Goal: Browse casually: Explore the website without a specific task or goal

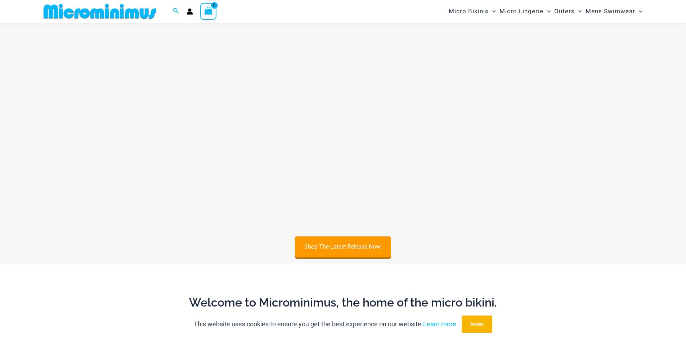
scroll to position [390, 0]
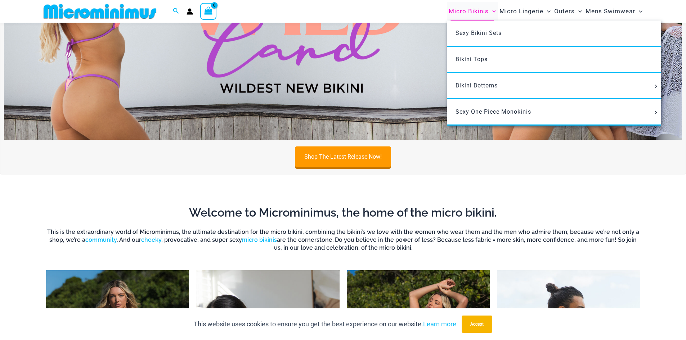
click at [481, 10] on span "Micro Bikinis" at bounding box center [469, 11] width 40 height 18
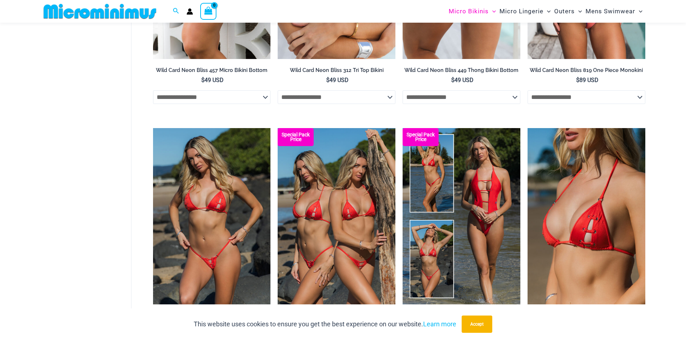
scroll to position [502, 0]
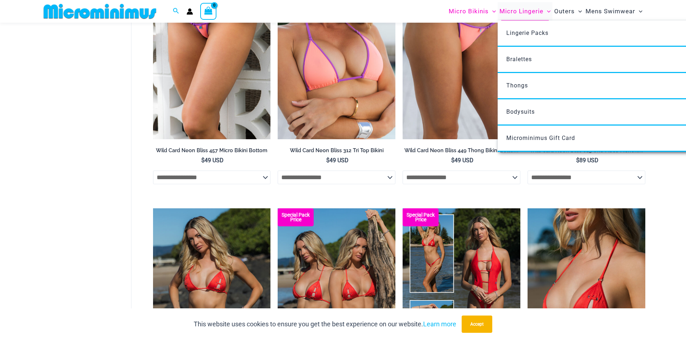
click at [520, 9] on span "Micro Lingerie" at bounding box center [522, 11] width 44 height 18
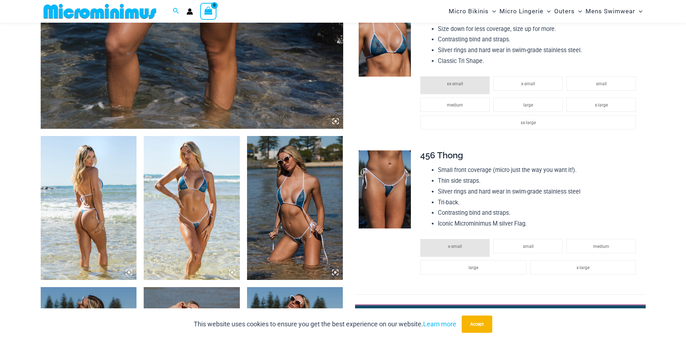
scroll to position [498, 0]
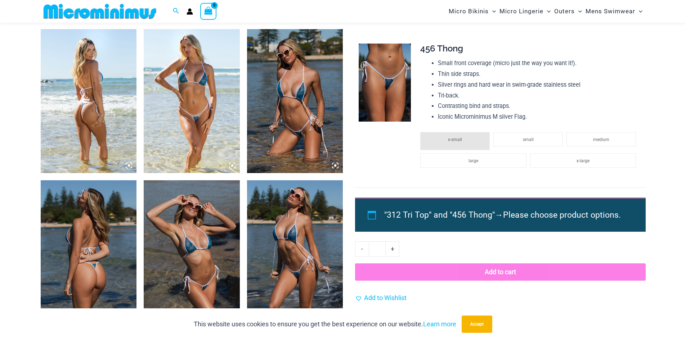
click at [93, 107] on img at bounding box center [89, 101] width 96 height 144
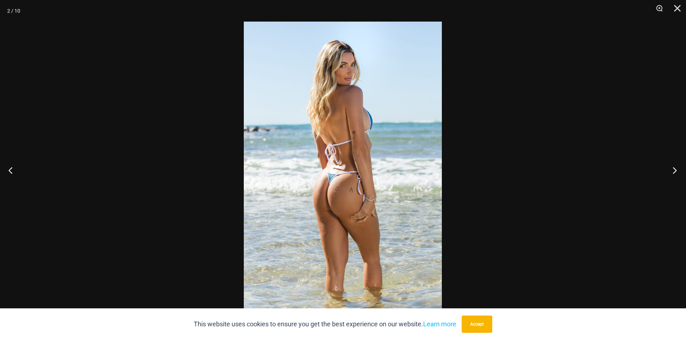
click at [675, 169] on button "Next" at bounding box center [672, 170] width 27 height 36
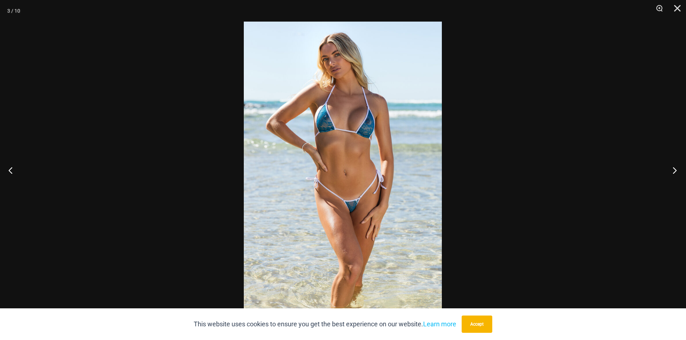
click at [675, 169] on button "Next" at bounding box center [672, 170] width 27 height 36
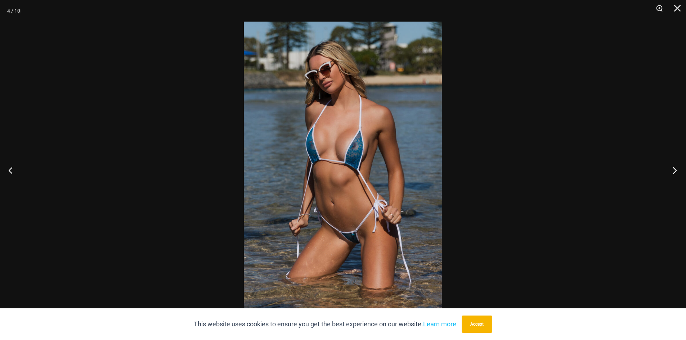
click at [675, 169] on button "Next" at bounding box center [672, 170] width 27 height 36
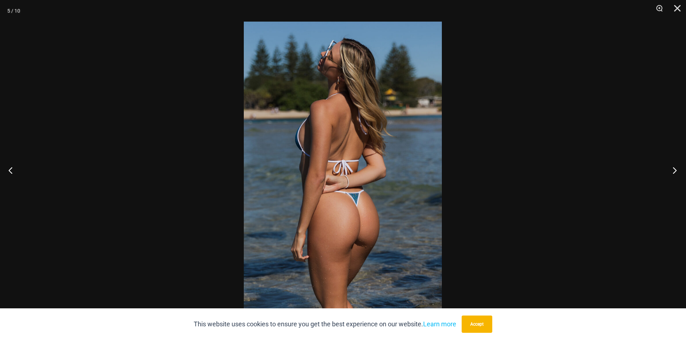
click at [675, 169] on button "Next" at bounding box center [672, 170] width 27 height 36
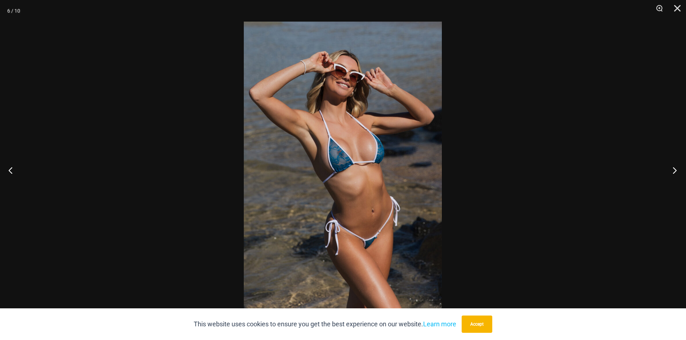
click at [675, 170] on button "Next" at bounding box center [672, 170] width 27 height 36
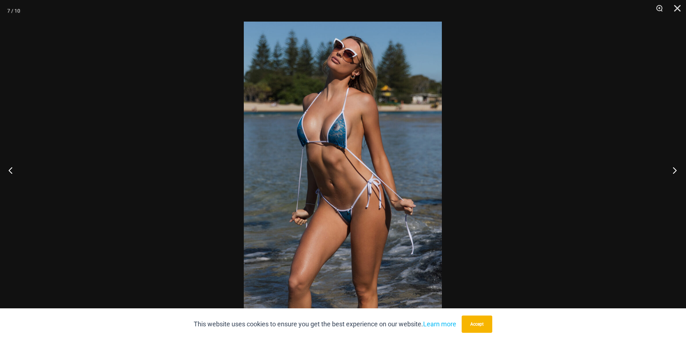
click at [675, 170] on button "Next" at bounding box center [672, 170] width 27 height 36
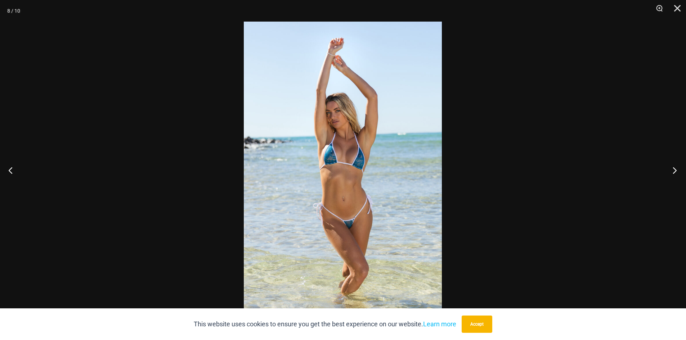
click at [675, 170] on button "Next" at bounding box center [672, 170] width 27 height 36
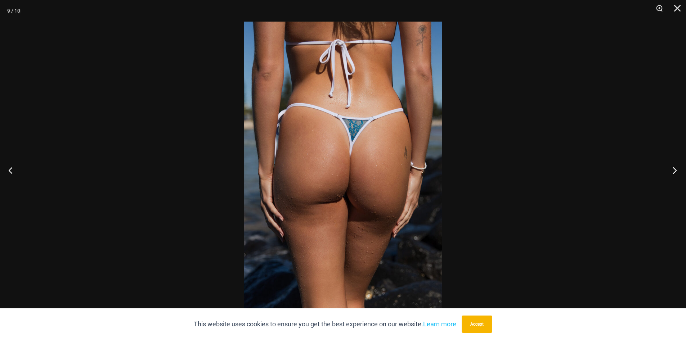
click at [675, 170] on button "Next" at bounding box center [672, 170] width 27 height 36
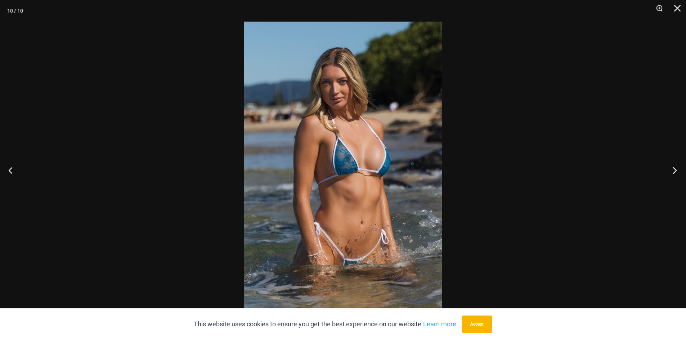
click at [675, 170] on button "Next" at bounding box center [672, 170] width 27 height 36
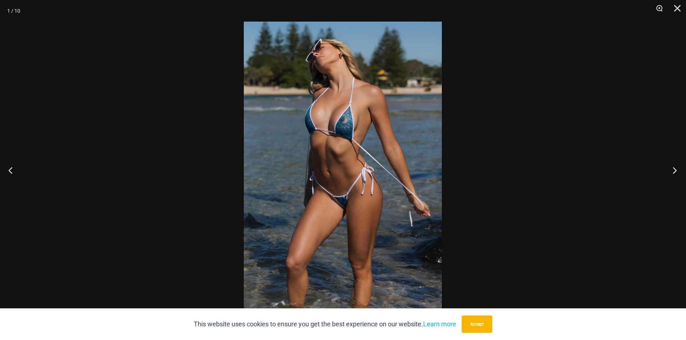
click at [675, 170] on button "Next" at bounding box center [672, 170] width 27 height 36
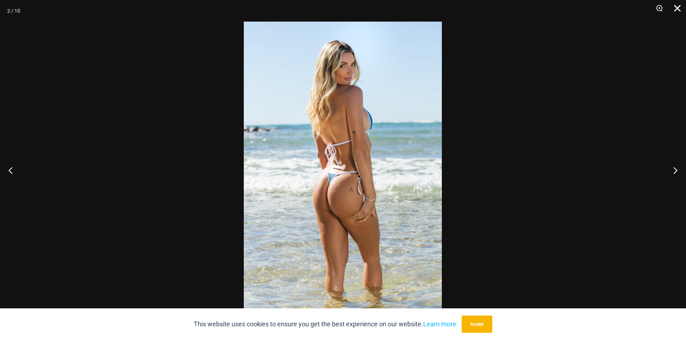
click at [679, 10] on button "Close" at bounding box center [675, 11] width 18 height 22
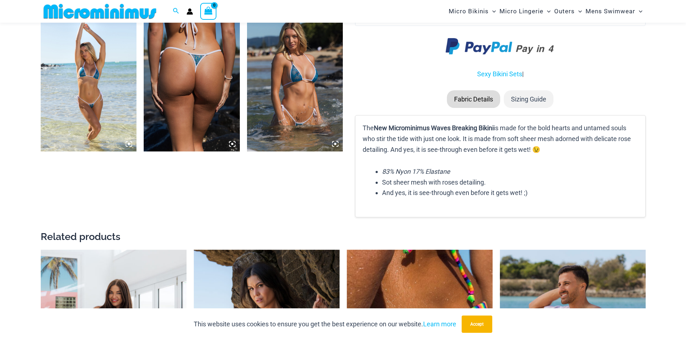
scroll to position [606, 0]
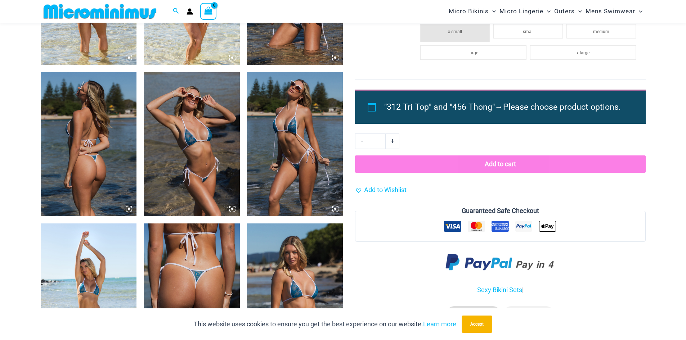
click at [72, 17] on img at bounding box center [100, 11] width 119 height 16
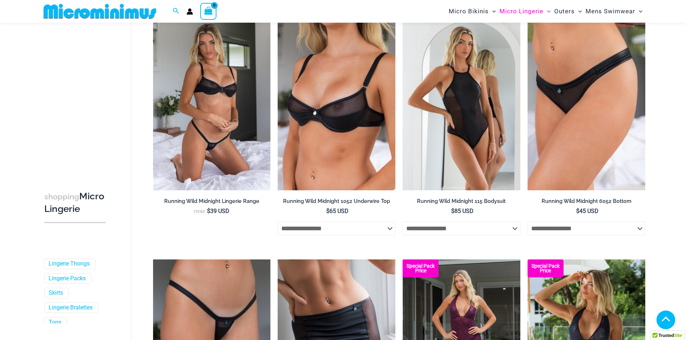
scroll to position [355, 0]
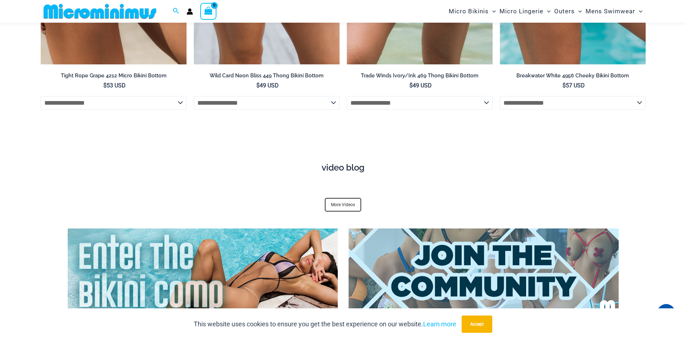
scroll to position [2735, 0]
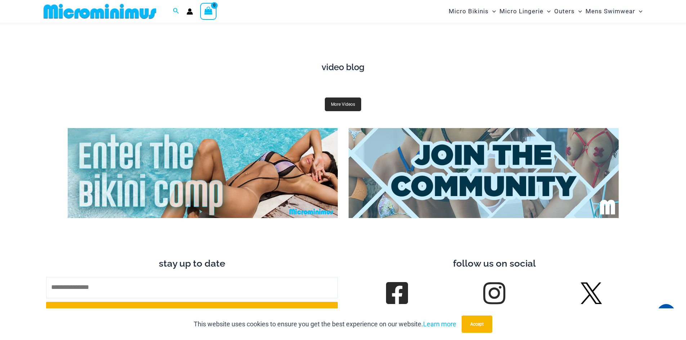
click at [346, 98] on link "More Videos" at bounding box center [343, 105] width 36 height 14
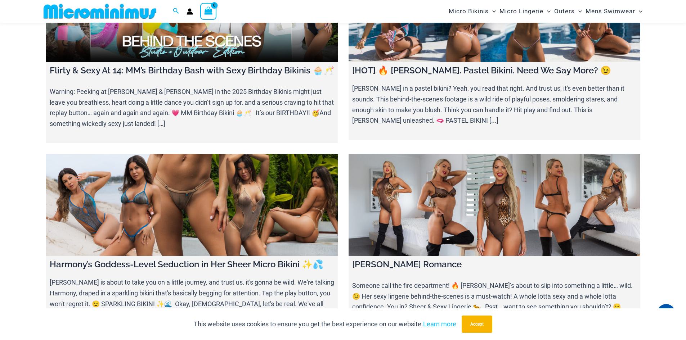
scroll to position [102, 0]
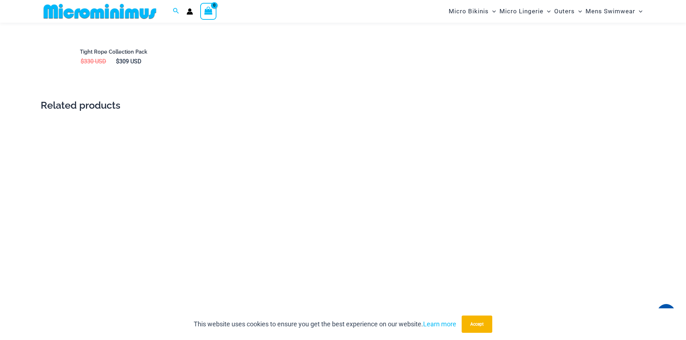
scroll to position [1435, 0]
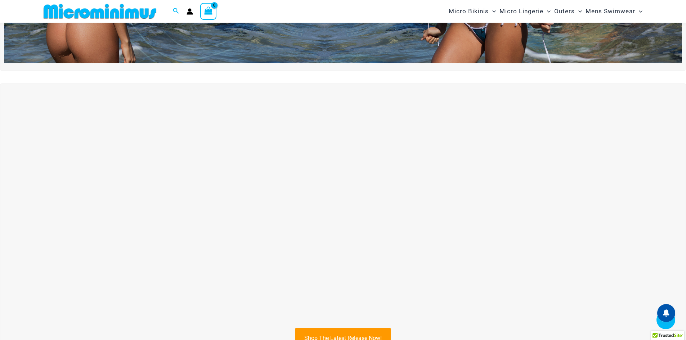
scroll to position [210, 0]
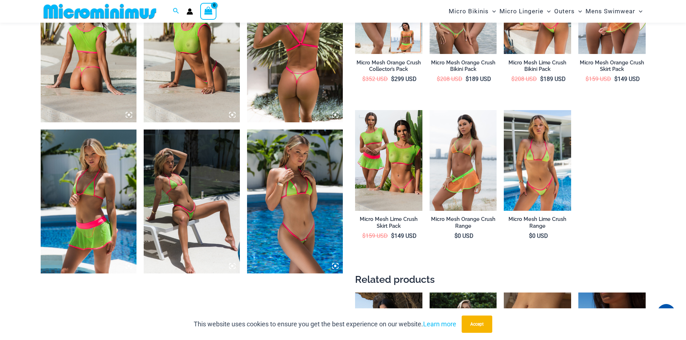
scroll to position [462, 0]
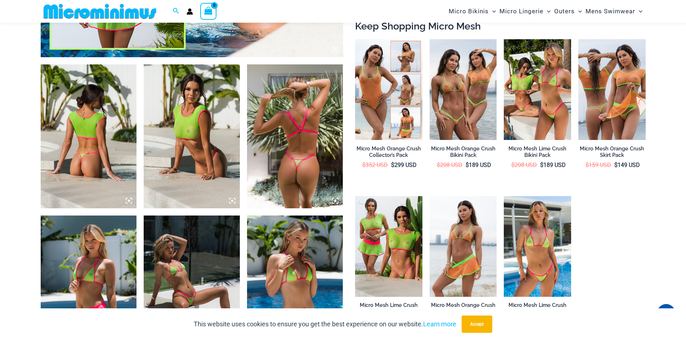
click at [104, 112] on img at bounding box center [89, 136] width 96 height 144
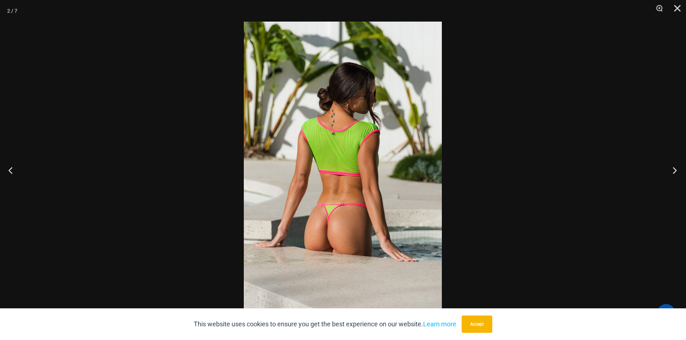
click at [678, 170] on button "Next" at bounding box center [672, 170] width 27 height 36
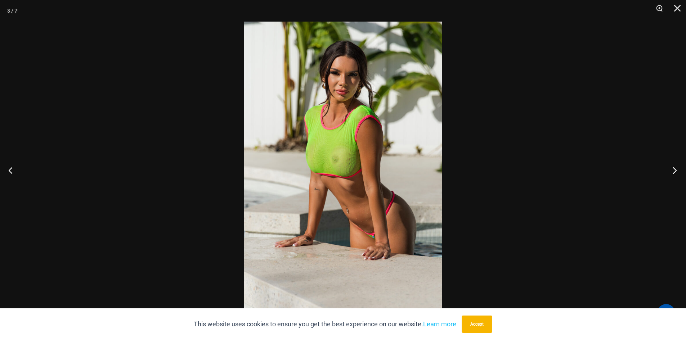
click at [678, 170] on button "Next" at bounding box center [672, 170] width 27 height 36
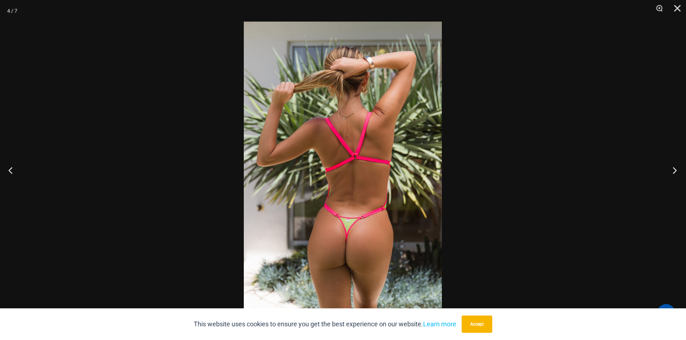
click at [678, 170] on button "Next" at bounding box center [672, 170] width 27 height 36
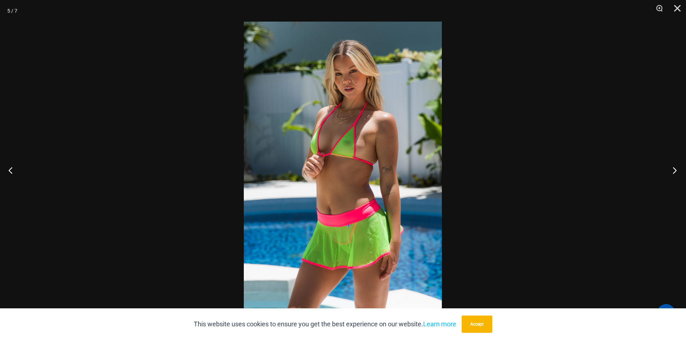
click at [678, 170] on button "Next" at bounding box center [672, 170] width 27 height 36
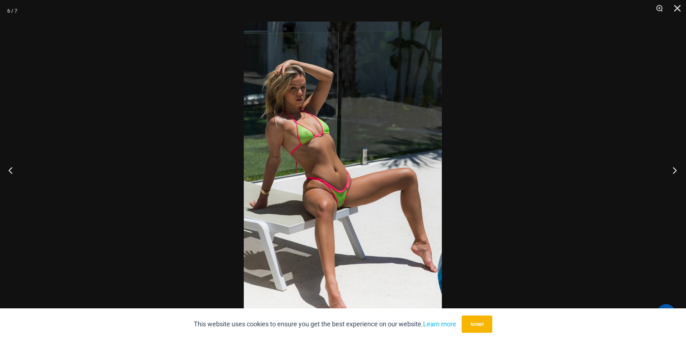
click at [678, 170] on button "Next" at bounding box center [672, 170] width 27 height 36
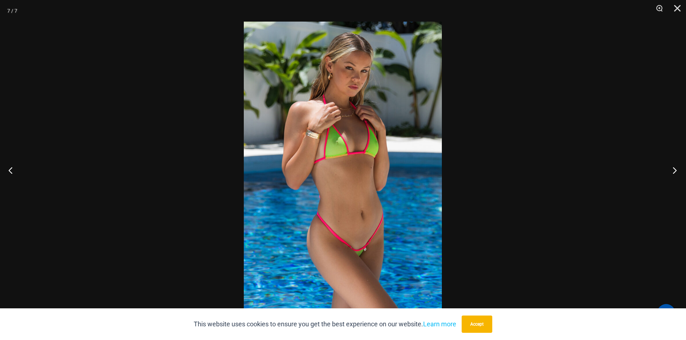
click at [678, 170] on button "Next" at bounding box center [672, 170] width 27 height 36
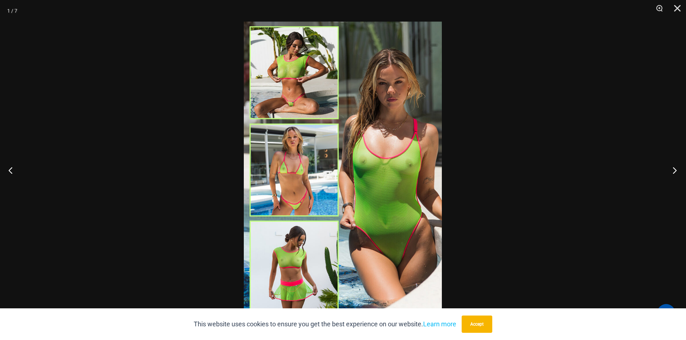
click at [678, 170] on button "Next" at bounding box center [672, 170] width 27 height 36
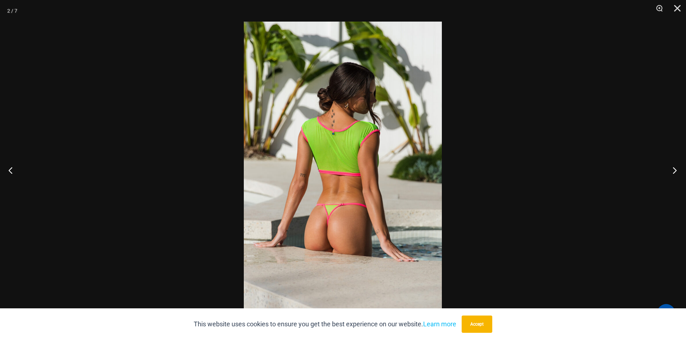
click at [678, 170] on button "Next" at bounding box center [672, 170] width 27 height 36
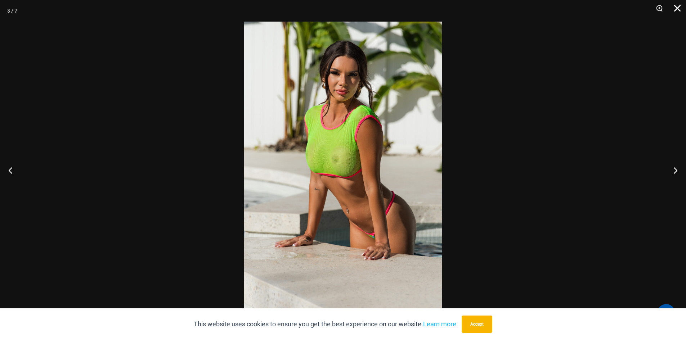
click at [677, 6] on button "Close" at bounding box center [675, 11] width 18 height 22
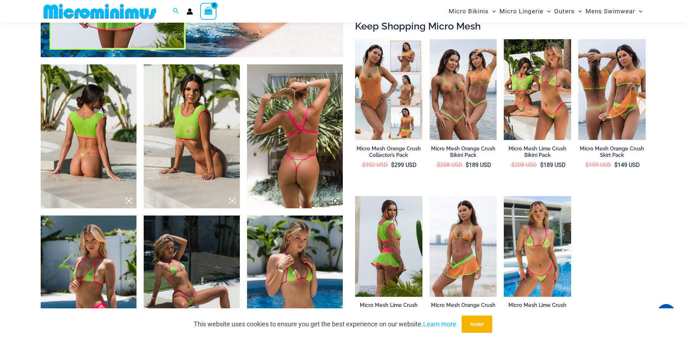
click at [400, 235] on img at bounding box center [388, 246] width 67 height 101
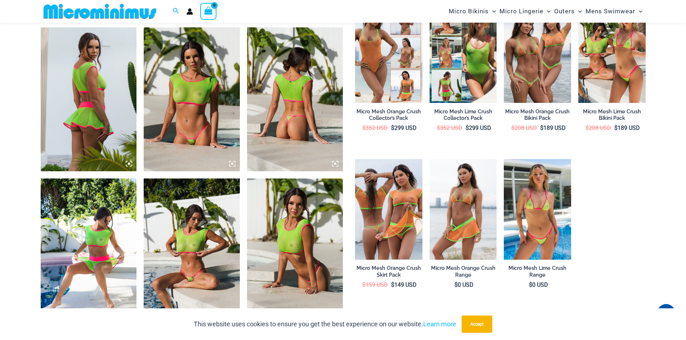
scroll to position [498, 0]
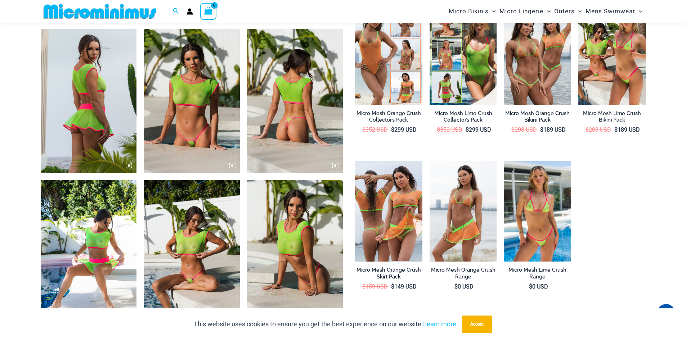
click at [82, 81] on img at bounding box center [89, 101] width 96 height 144
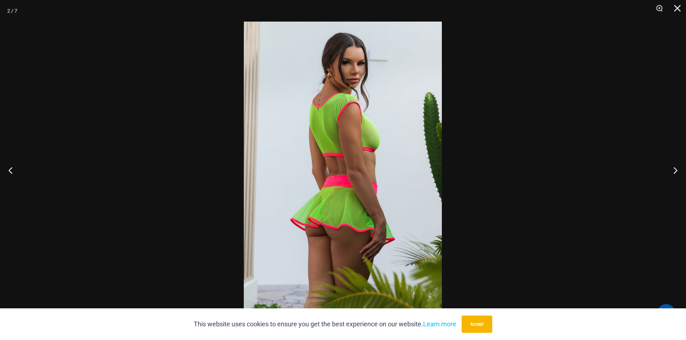
click at [370, 147] on img at bounding box center [343, 170] width 198 height 297
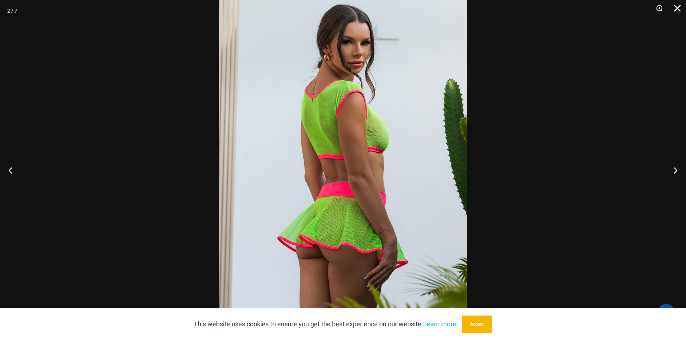
click at [679, 11] on button "Close" at bounding box center [675, 11] width 18 height 22
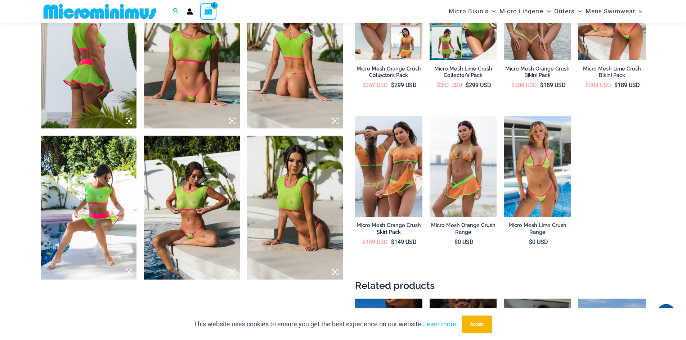
scroll to position [606, 0]
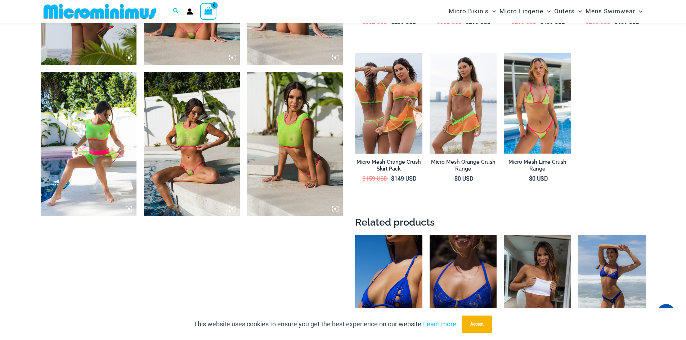
click at [308, 137] on img at bounding box center [295, 144] width 96 height 144
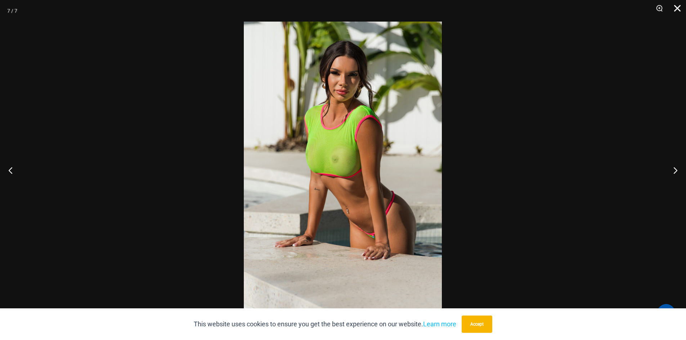
click at [676, 12] on button "Close" at bounding box center [675, 11] width 18 height 22
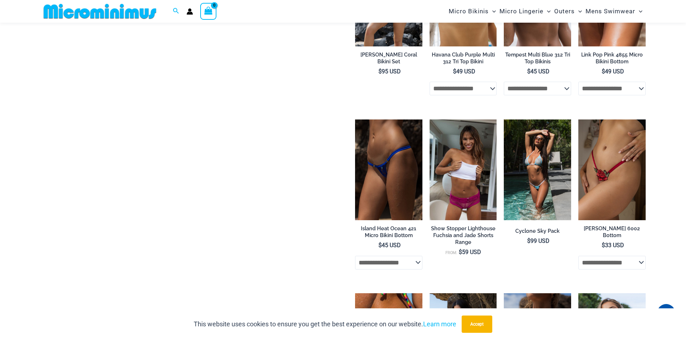
scroll to position [1183, 0]
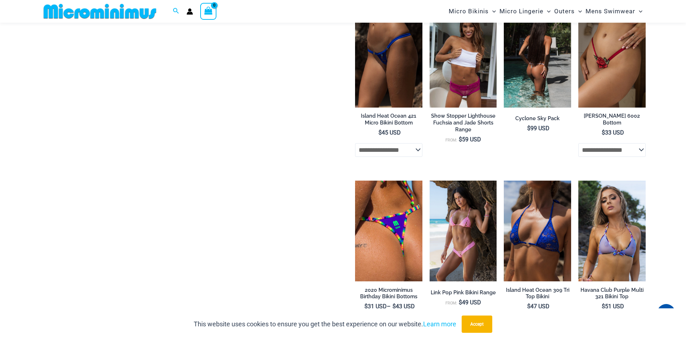
click at [531, 44] on img at bounding box center [537, 57] width 67 height 101
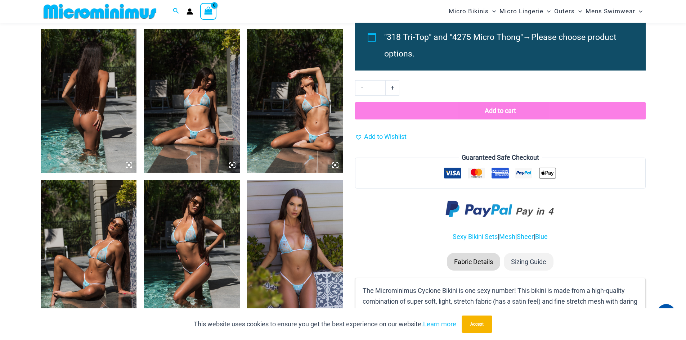
scroll to position [642, 0]
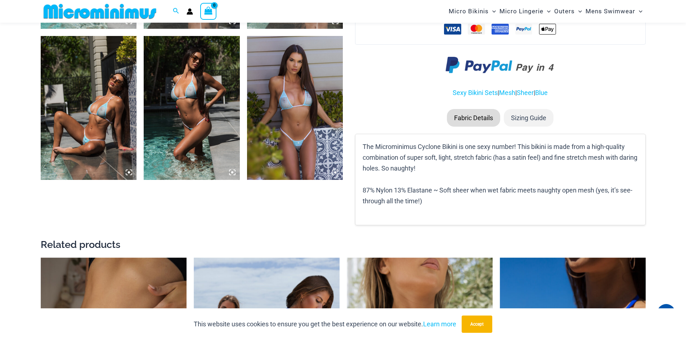
click at [307, 136] on img at bounding box center [295, 108] width 96 height 144
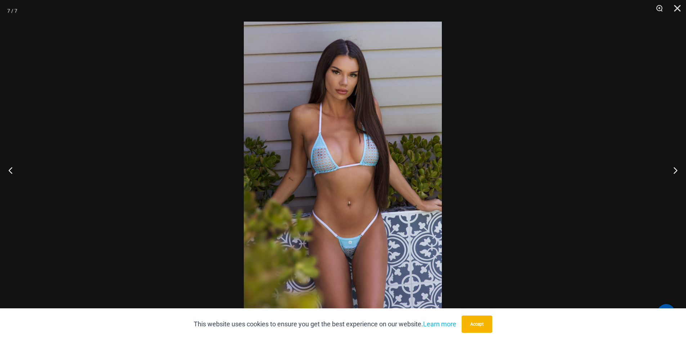
click at [344, 222] on img at bounding box center [343, 170] width 198 height 297
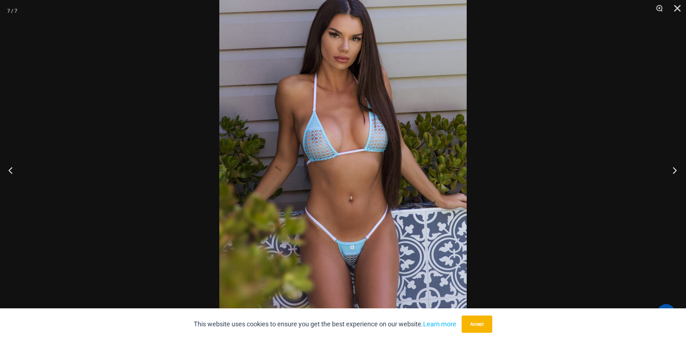
click at [668, 161] on button "Next" at bounding box center [672, 170] width 27 height 36
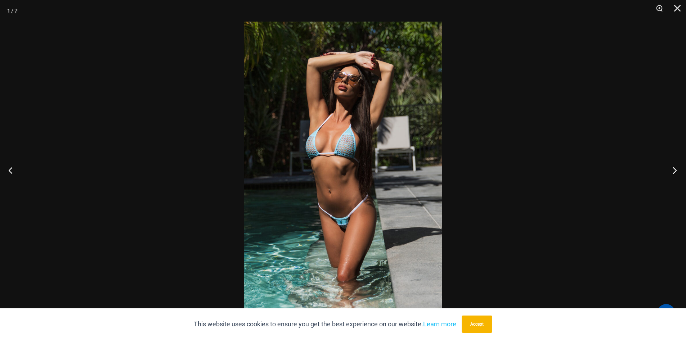
click at [670, 165] on button "Next" at bounding box center [672, 170] width 27 height 36
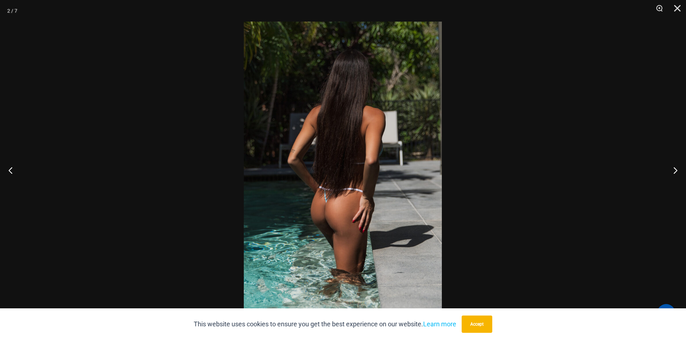
click at [661, 112] on div at bounding box center [343, 170] width 686 height 340
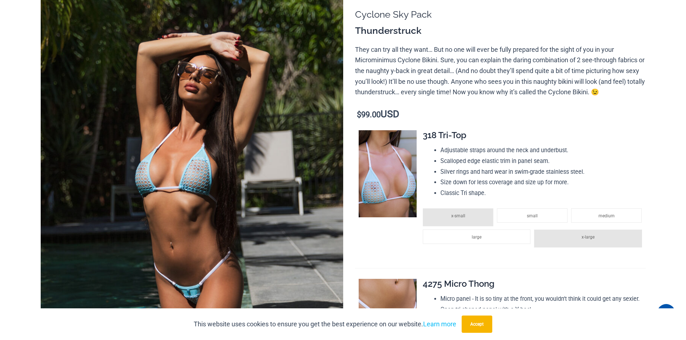
scroll to position [0, 0]
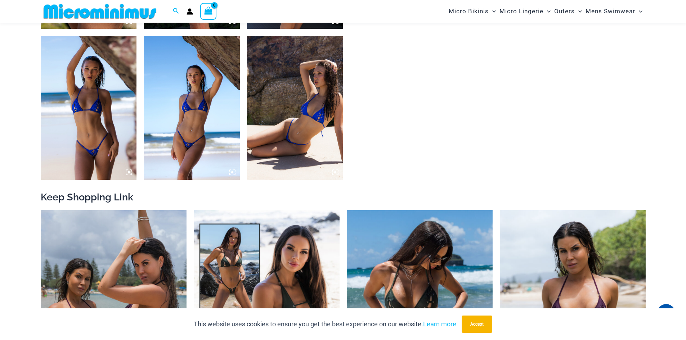
scroll to position [822, 0]
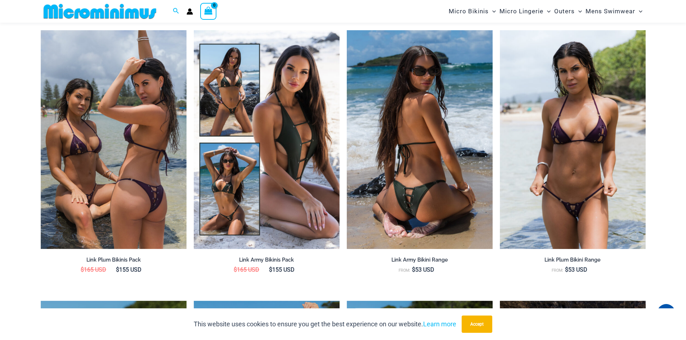
click at [439, 151] on img at bounding box center [420, 139] width 146 height 219
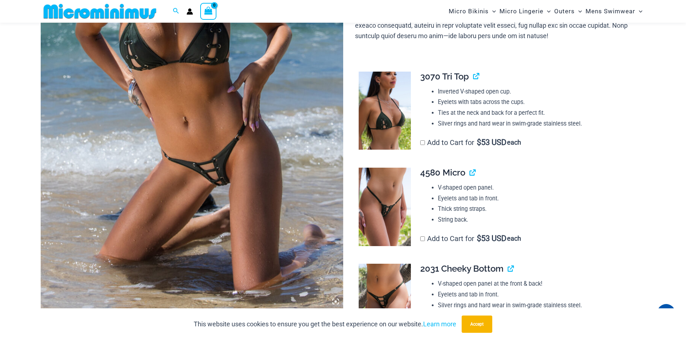
scroll to position [213, 0]
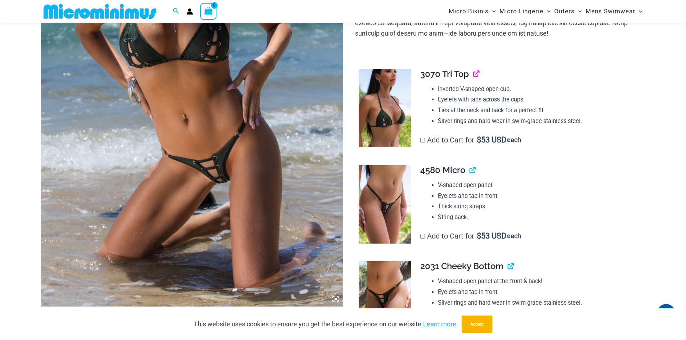
click at [473, 72] on link "View product" at bounding box center [473, 74] width 0 height 10
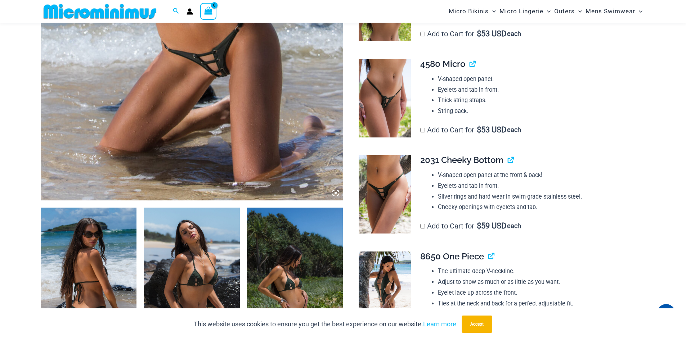
scroll to position [393, 0]
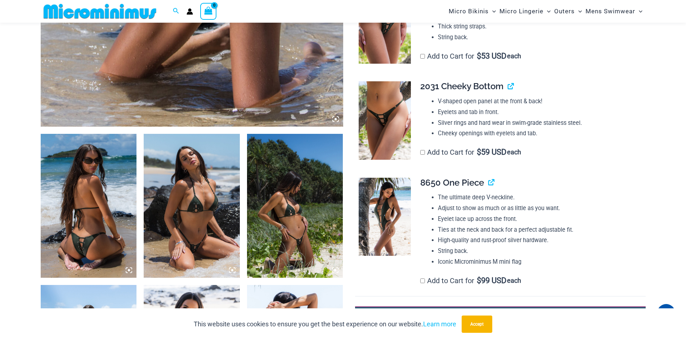
click at [396, 111] on img at bounding box center [385, 120] width 52 height 79
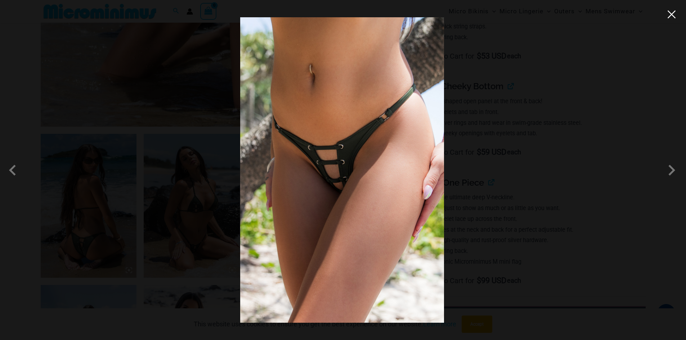
click at [677, 18] on button "Close" at bounding box center [671, 14] width 11 height 11
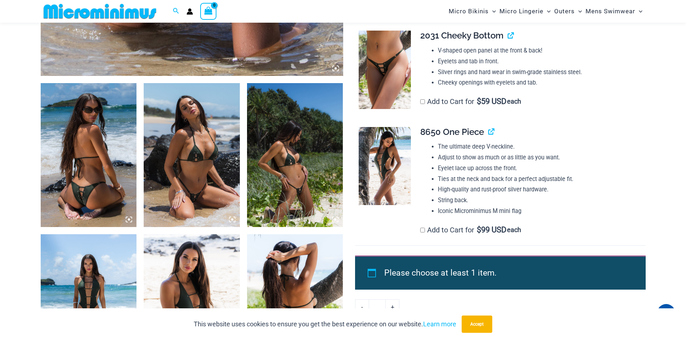
scroll to position [537, 0]
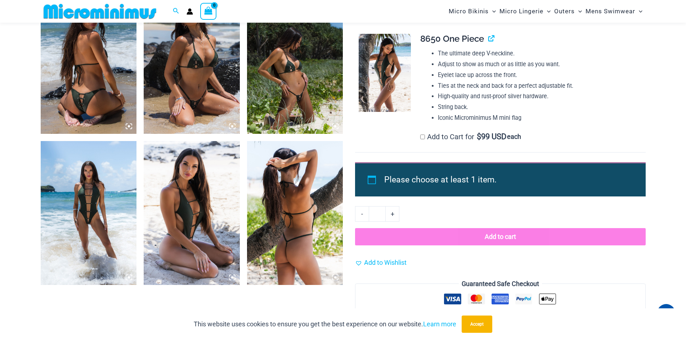
click at [313, 102] on img at bounding box center [295, 62] width 96 height 144
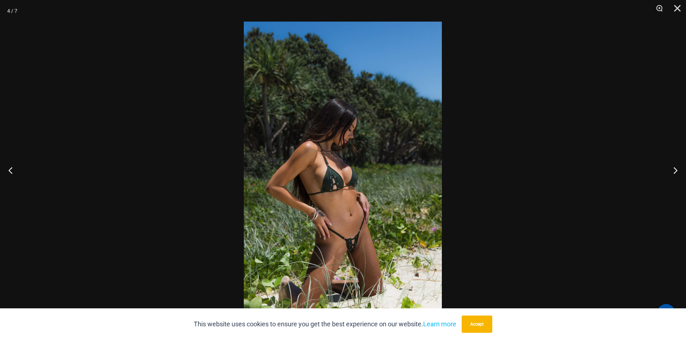
click at [338, 240] on img at bounding box center [343, 170] width 198 height 297
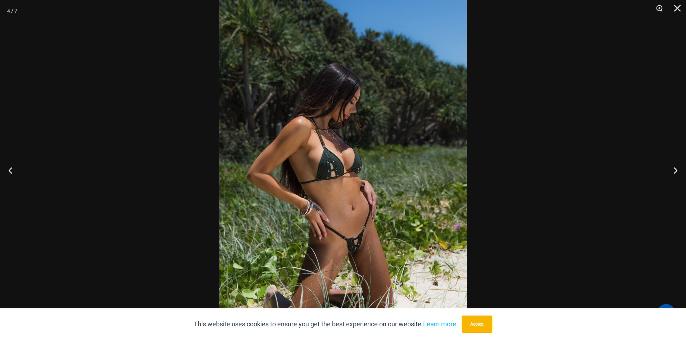
click at [385, 213] on img at bounding box center [342, 152] width 247 height 371
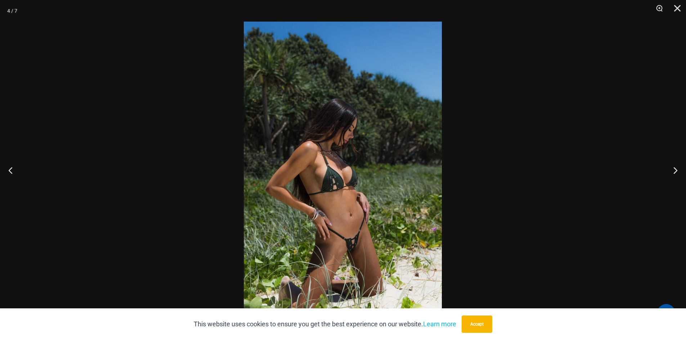
click at [384, 213] on img at bounding box center [343, 170] width 198 height 297
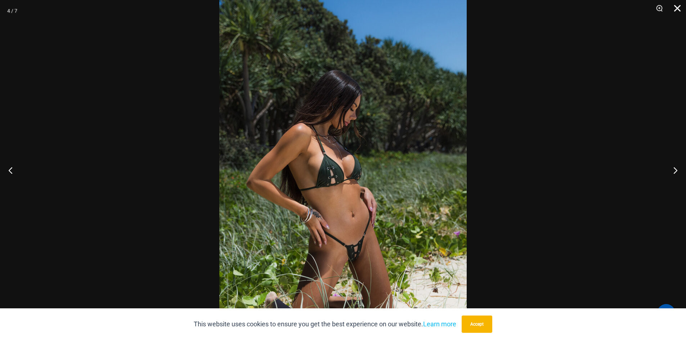
click at [674, 6] on button "Close" at bounding box center [675, 11] width 18 height 22
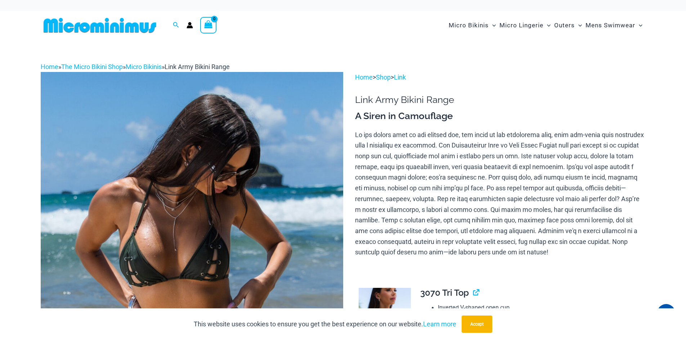
scroll to position [7, 0]
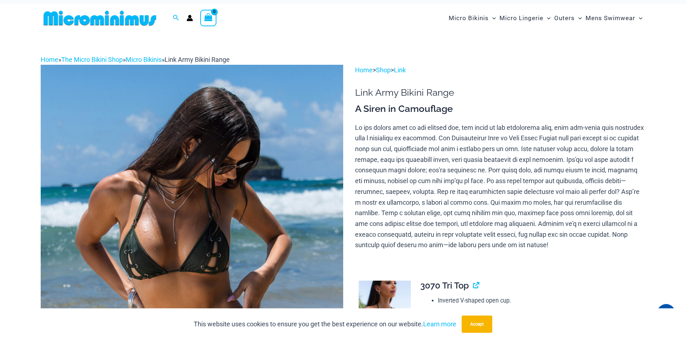
click at [108, 21] on img at bounding box center [100, 18] width 119 height 16
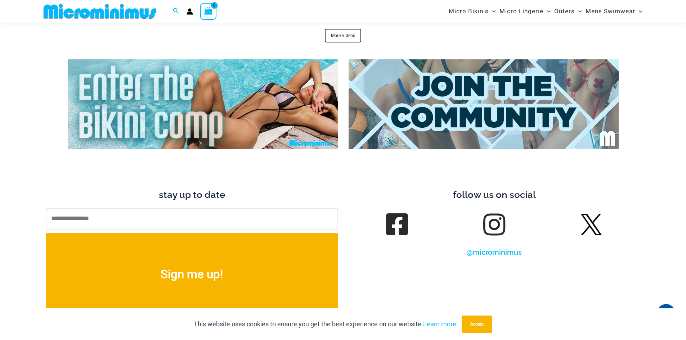
scroll to position [2695, 0]
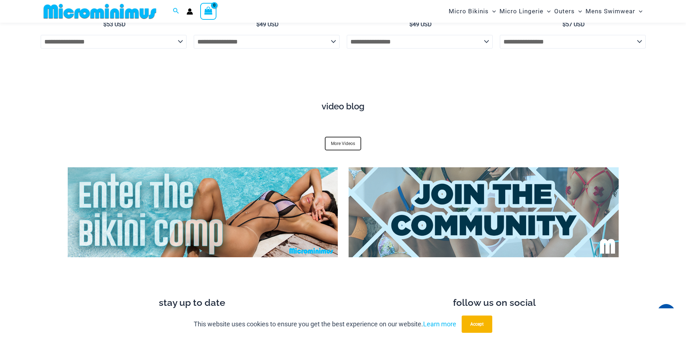
click at [352, 128] on div at bounding box center [343, 130] width 594 height 13
click at [347, 141] on link "More Videos" at bounding box center [343, 144] width 36 height 14
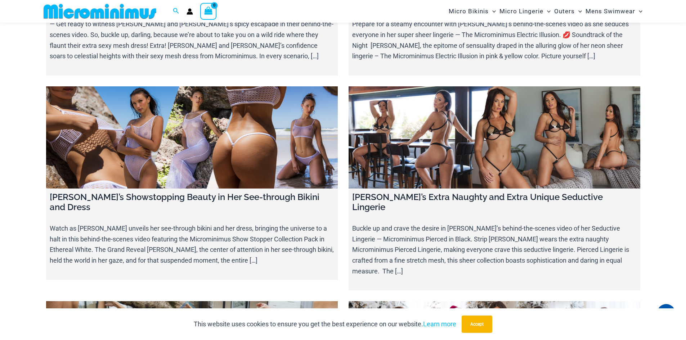
scroll to position [3560, 0]
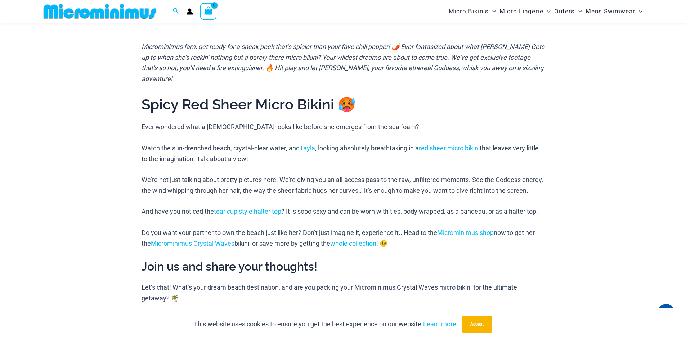
scroll to position [390, 0]
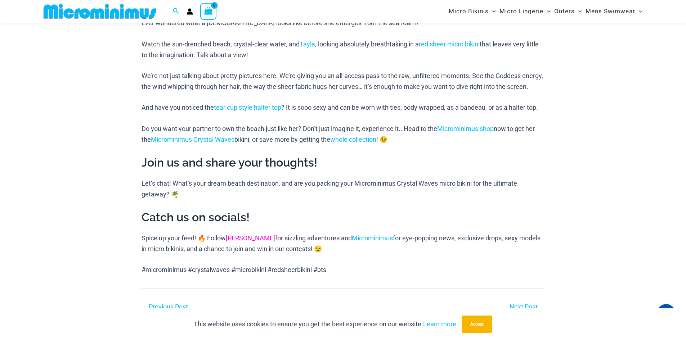
click at [238, 242] on link "[PERSON_NAME]" at bounding box center [250, 239] width 49 height 8
